Goal: Task Accomplishment & Management: Manage account settings

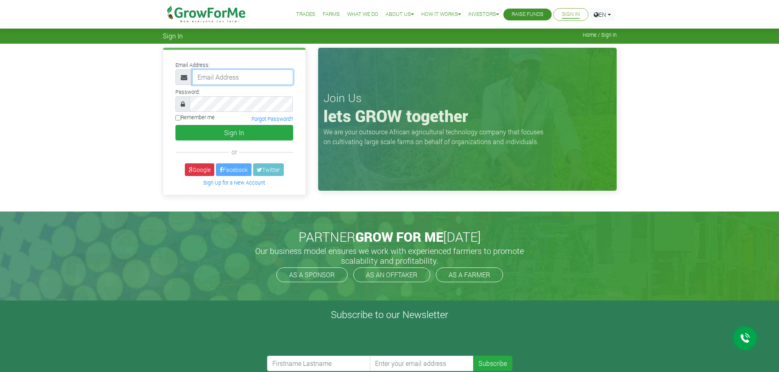
type input "frederickquaye@gmail.com"
click at [238, 132] on button "Sign In" at bounding box center [234, 133] width 118 height 16
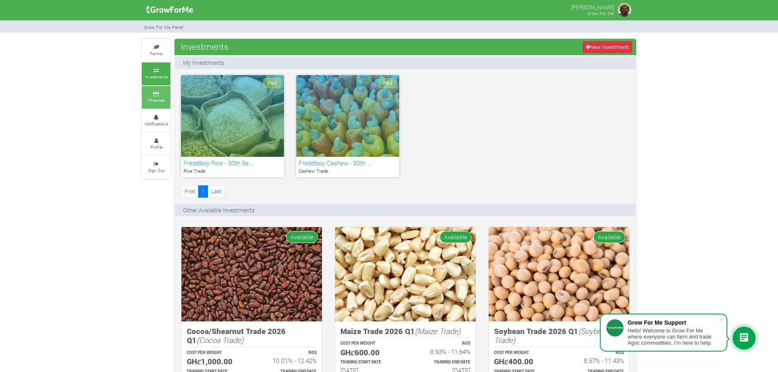
click at [155, 96] on link "Finances" at bounding box center [156, 97] width 29 height 22
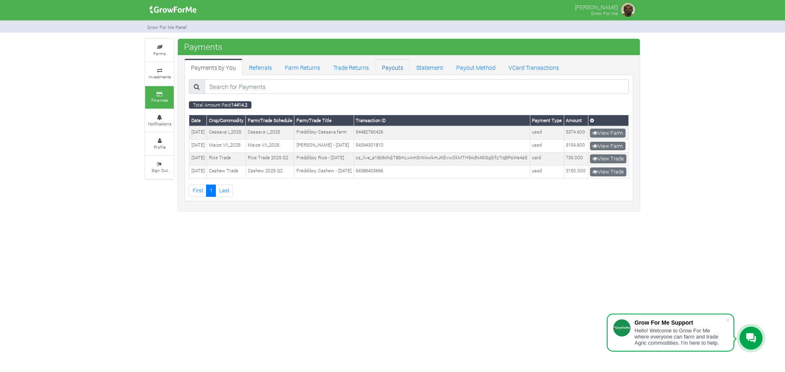
click at [393, 65] on link "Payouts" at bounding box center [392, 67] width 34 height 16
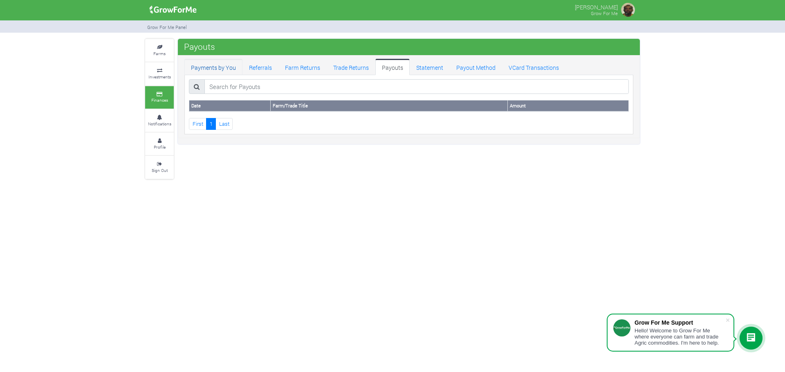
click at [220, 66] on link "Payments by You" at bounding box center [213, 67] width 58 height 16
